Goal: Entertainment & Leisure: Consume media (video, audio)

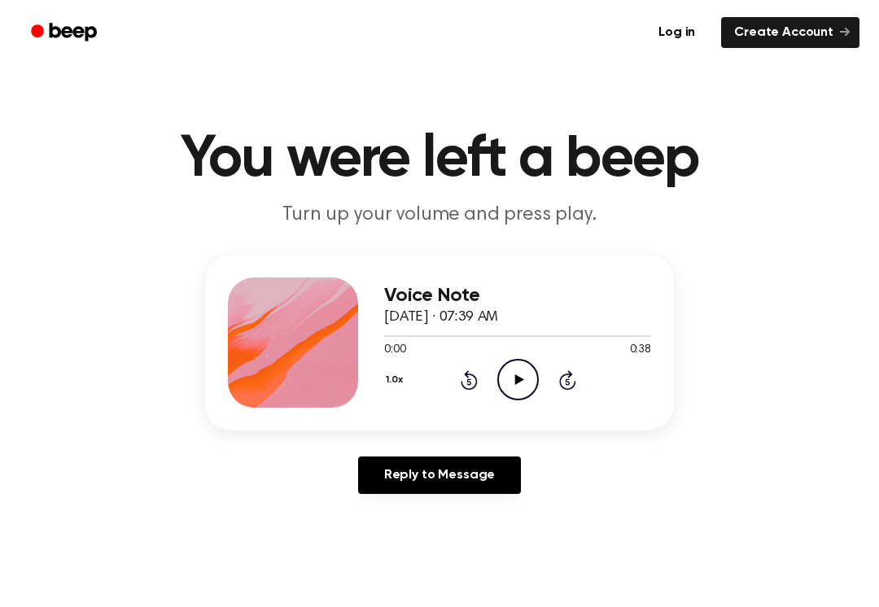
click at [521, 374] on icon "Play Audio" at bounding box center [518, 380] width 42 height 42
click at [517, 381] on icon "Pause Audio" at bounding box center [518, 380] width 42 height 42
click at [529, 389] on icon "Play Audio" at bounding box center [518, 380] width 42 height 42
click at [519, 395] on icon "Pause Audio" at bounding box center [518, 380] width 42 height 42
click at [460, 381] on icon "Rewind 5 seconds" at bounding box center [469, 380] width 18 height 21
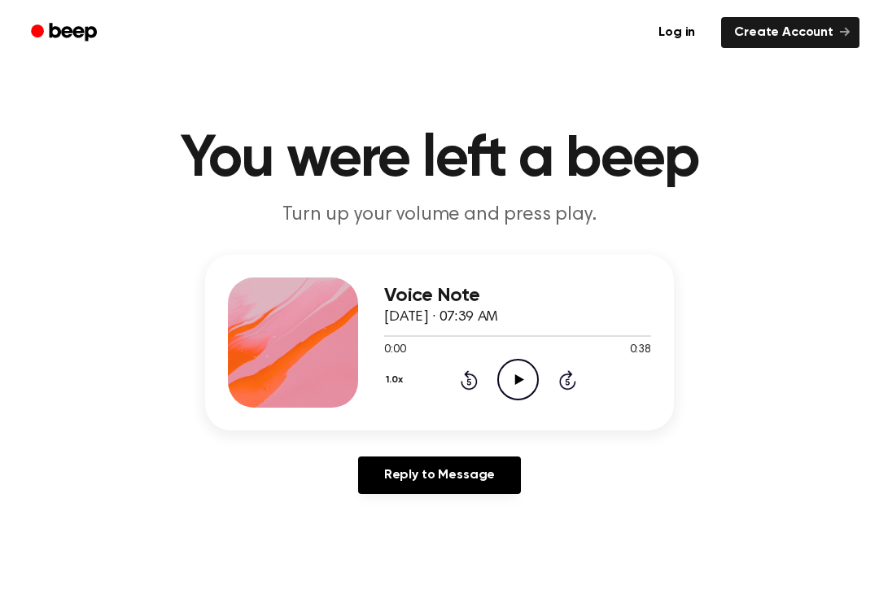
click at [524, 383] on icon "Play Audio" at bounding box center [518, 380] width 42 height 42
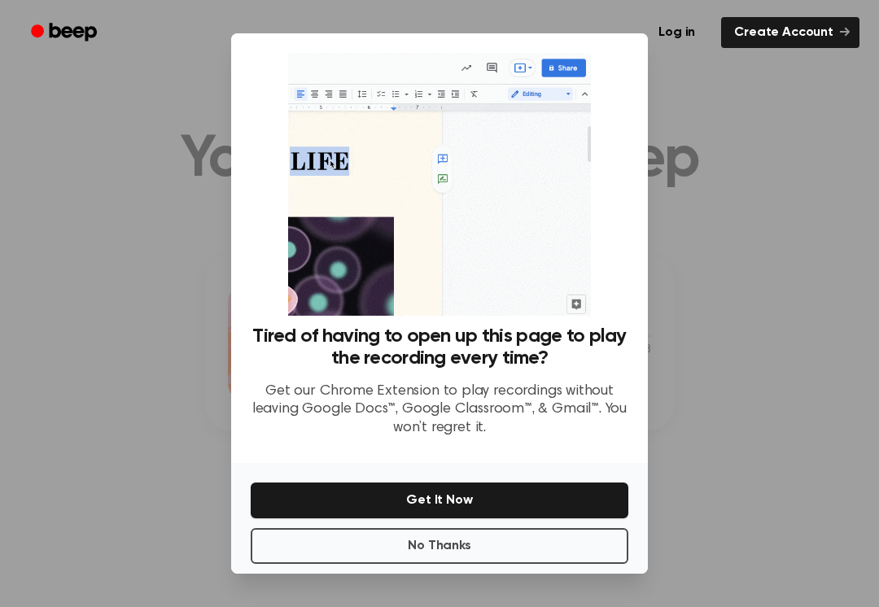
click at [109, 440] on div at bounding box center [439, 303] width 879 height 607
click at [159, 424] on div at bounding box center [439, 303] width 879 height 607
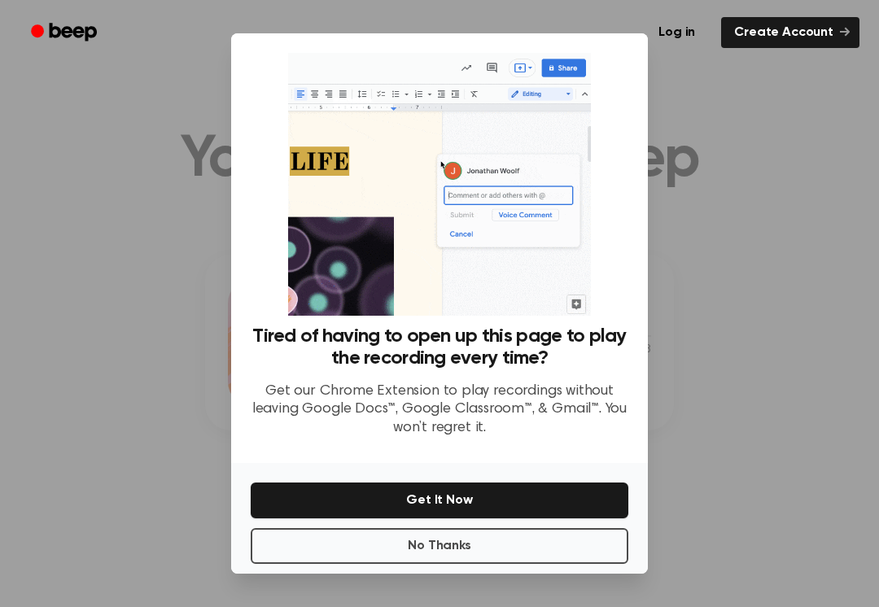
click at [173, 429] on div at bounding box center [439, 303] width 879 height 607
click at [560, 530] on button "No Thanks" at bounding box center [440, 546] width 378 height 36
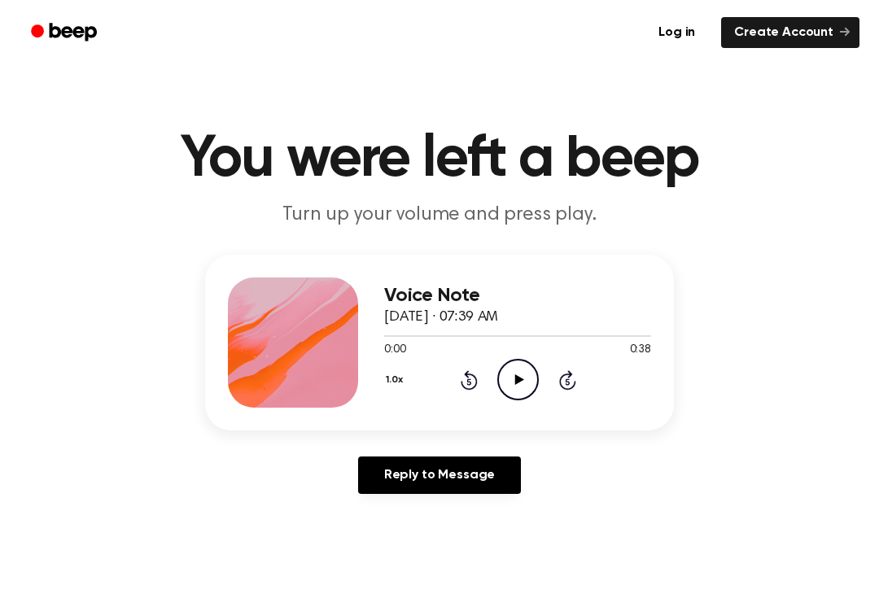
click at [523, 392] on icon "Play Audio" at bounding box center [518, 380] width 42 height 42
click at [523, 382] on icon "Pause Audio" at bounding box center [518, 380] width 42 height 42
click at [529, 379] on icon "Play Audio" at bounding box center [518, 380] width 42 height 42
click at [533, 384] on icon "Pause Audio" at bounding box center [518, 380] width 42 height 42
click at [533, 375] on icon "Play Audio" at bounding box center [518, 380] width 42 height 42
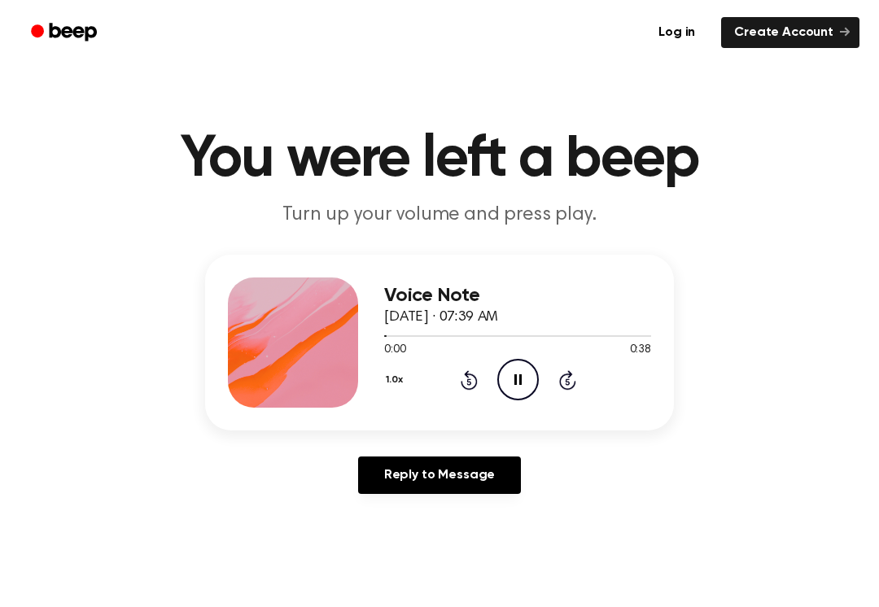
click at [529, 378] on icon "Pause Audio" at bounding box center [518, 380] width 42 height 42
click at [528, 379] on icon "Play Audio" at bounding box center [518, 380] width 42 height 42
click at [512, 368] on icon "Pause Audio" at bounding box center [518, 380] width 42 height 42
click at [517, 378] on icon at bounding box center [519, 379] width 9 height 11
click at [521, 364] on icon "Pause Audio" at bounding box center [518, 380] width 42 height 42
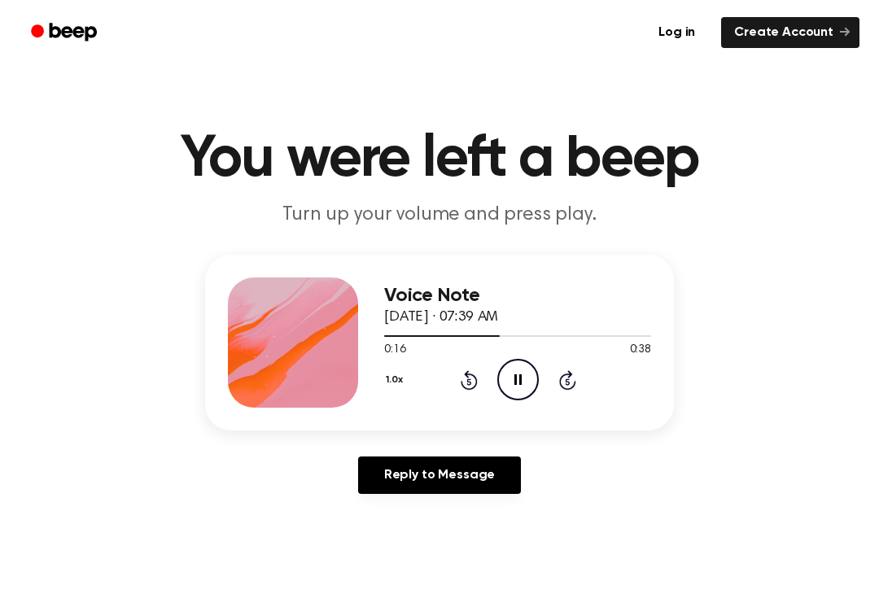
click at [473, 372] on icon "Rewind 5 seconds" at bounding box center [469, 380] width 18 height 21
click at [472, 371] on icon "Rewind 5 seconds" at bounding box center [469, 380] width 18 height 21
click at [466, 388] on icon at bounding box center [469, 380] width 17 height 20
click at [466, 387] on icon "Rewind 5 seconds" at bounding box center [469, 380] width 18 height 21
click at [468, 387] on icon "Rewind 5 seconds" at bounding box center [469, 380] width 18 height 21
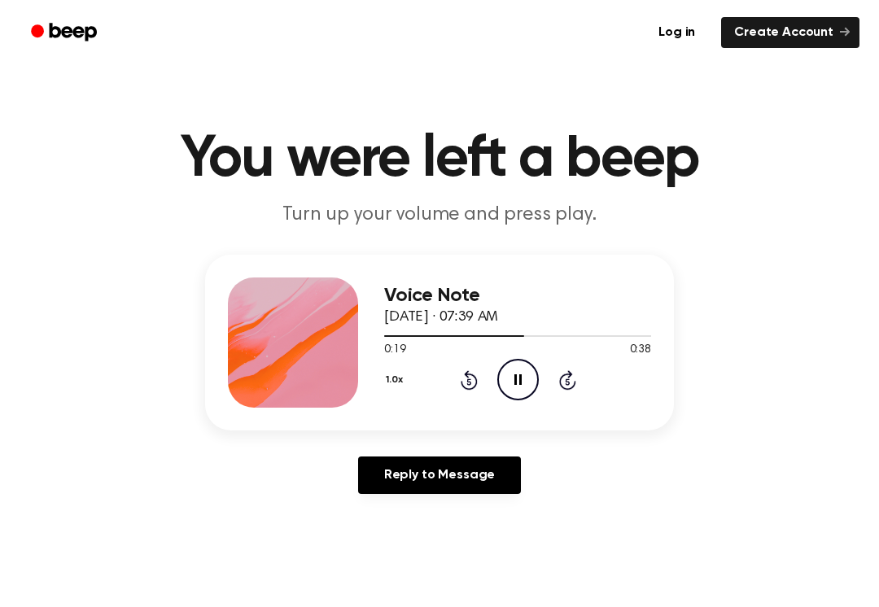
click at [462, 381] on icon at bounding box center [469, 380] width 17 height 20
